Goal: Find specific page/section: Find specific page/section

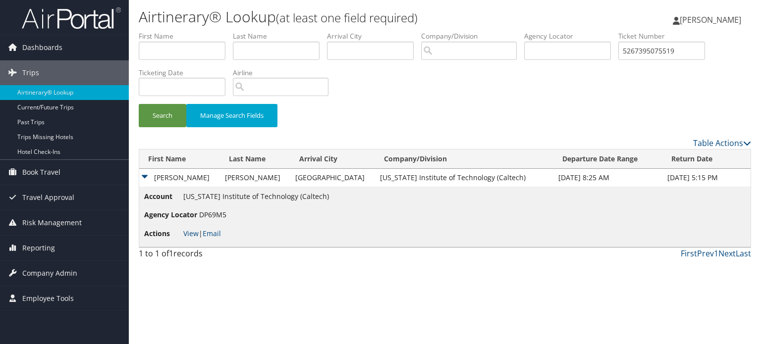
click at [83, 20] on img at bounding box center [71, 17] width 99 height 23
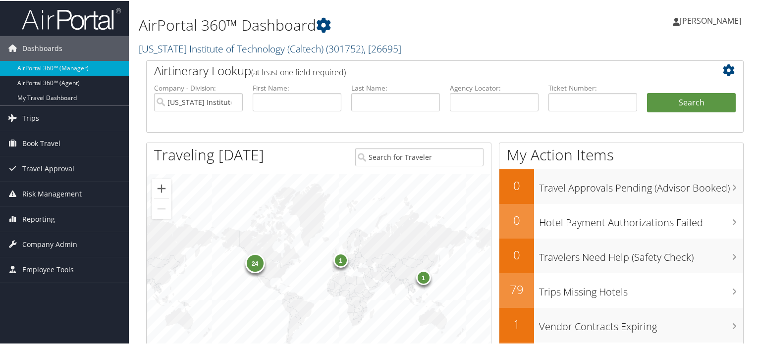
click at [216, 51] on link "California Institute of Technology (Caltech) ( 301752 ) , [ 26695 ]" at bounding box center [270, 47] width 262 height 13
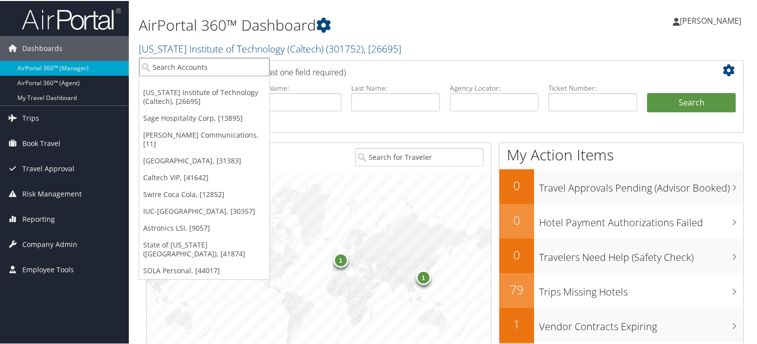
click at [197, 65] on input "search" at bounding box center [204, 66] width 130 height 18
type input "uva"
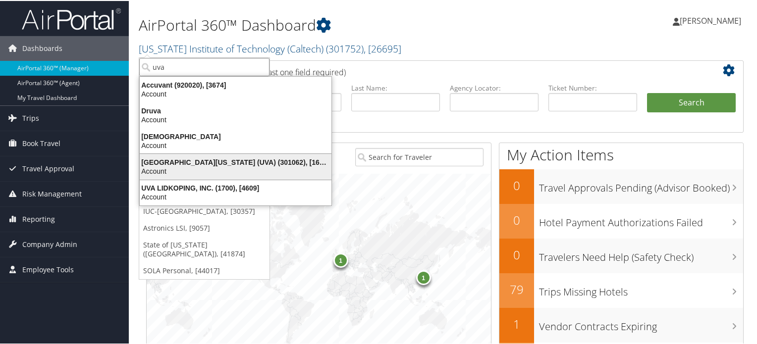
click at [216, 169] on div "Account" at bounding box center [236, 170] width 204 height 9
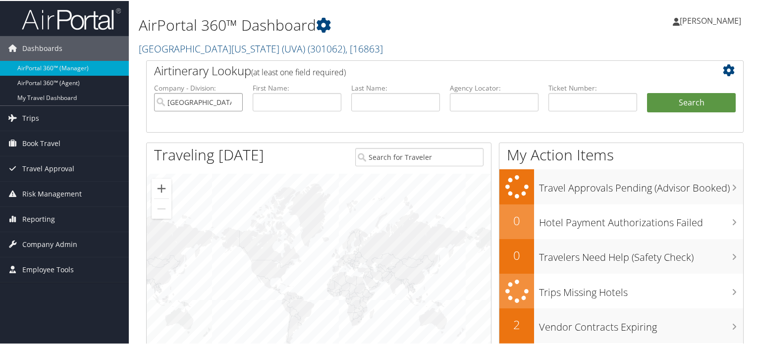
click at [235, 102] on input "University of Virginia (UVA)" at bounding box center [198, 101] width 89 height 18
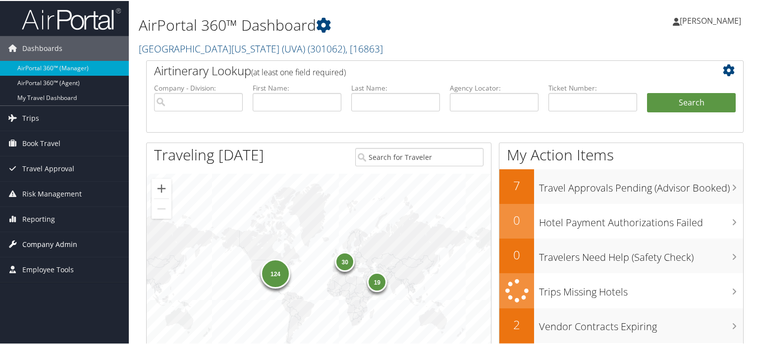
click at [50, 243] on span "Company Admin" at bounding box center [49, 243] width 55 height 25
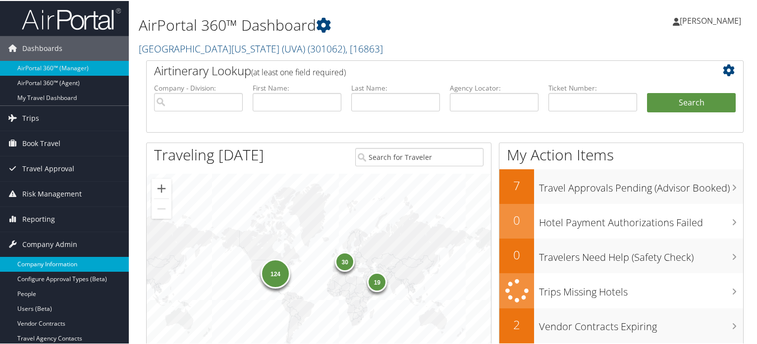
click at [67, 262] on link "Company Information" at bounding box center [64, 263] width 129 height 15
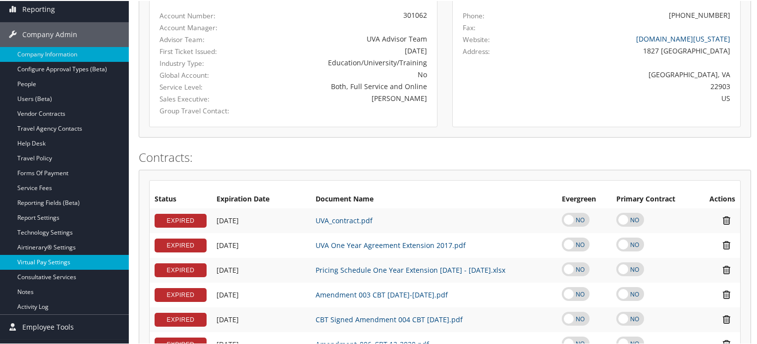
scroll to position [149, 0]
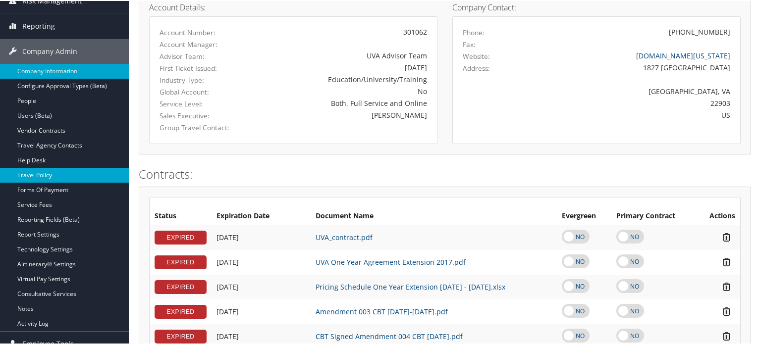
click at [52, 174] on link "Travel Policy" at bounding box center [64, 174] width 129 height 15
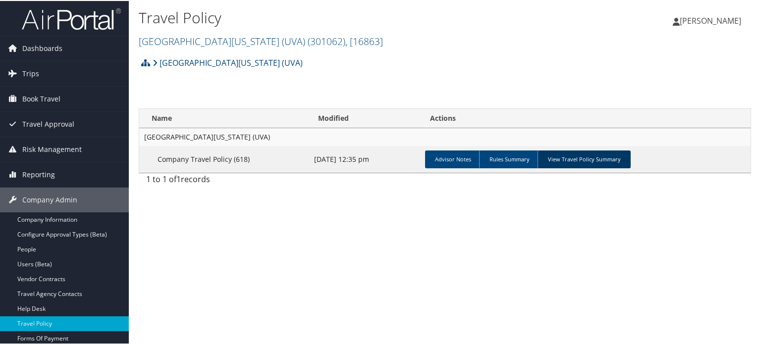
click at [583, 157] on link "View Travel Policy Summary" at bounding box center [583, 159] width 93 height 18
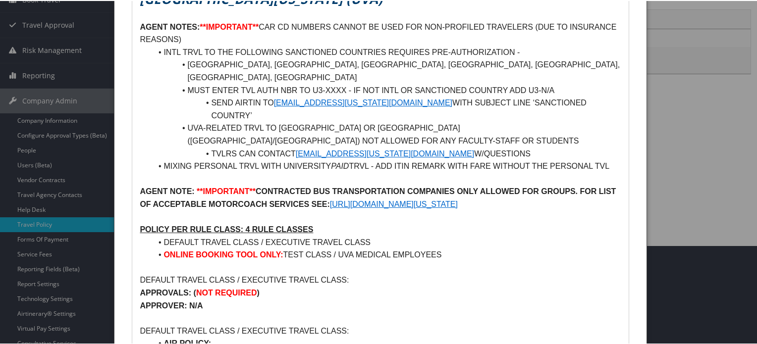
scroll to position [50, 0]
